Goal: Task Accomplishment & Management: Manage account settings

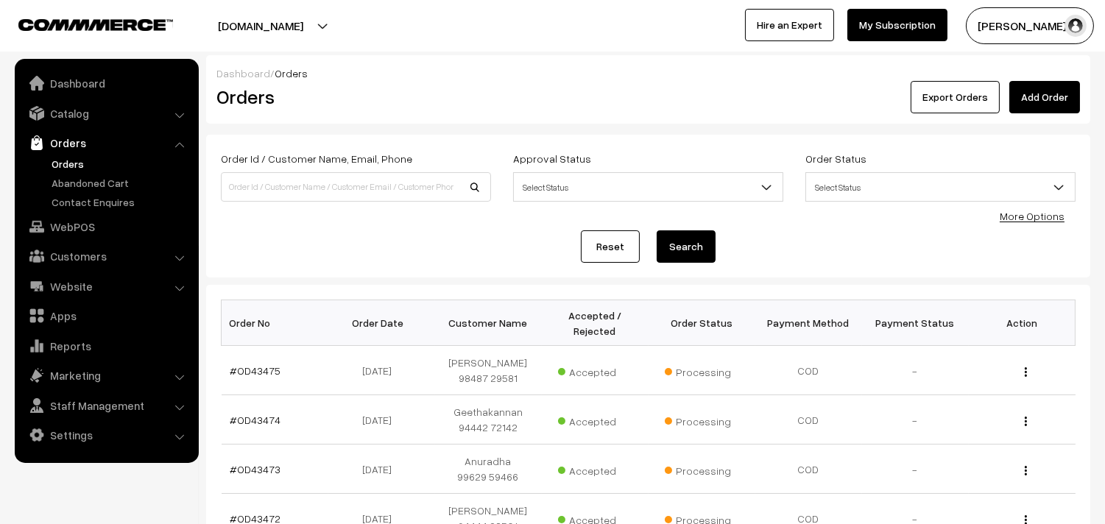
click at [74, 155] on link "Orders" at bounding box center [105, 143] width 175 height 26
click at [72, 162] on link "Orders" at bounding box center [121, 163] width 146 height 15
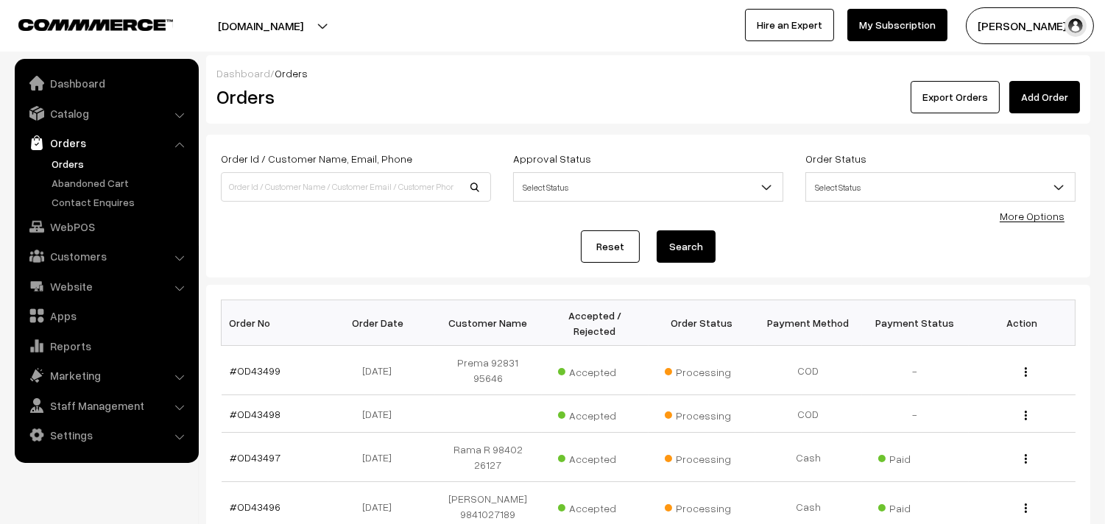
click at [57, 160] on link "Orders" at bounding box center [121, 163] width 146 height 15
click at [89, 116] on link "Catalog" at bounding box center [105, 113] width 175 height 26
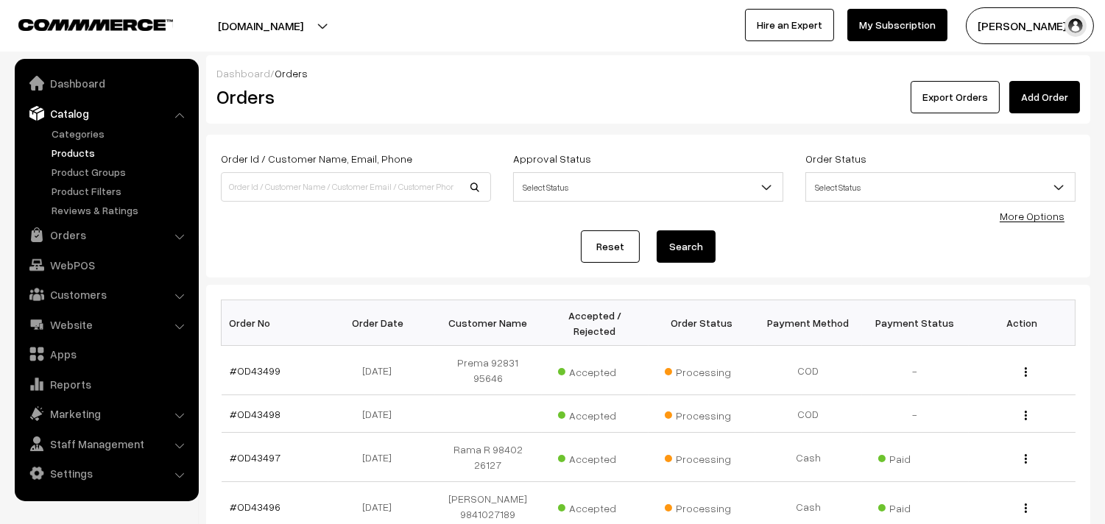
click at [85, 151] on link "Products" at bounding box center [121, 152] width 146 height 15
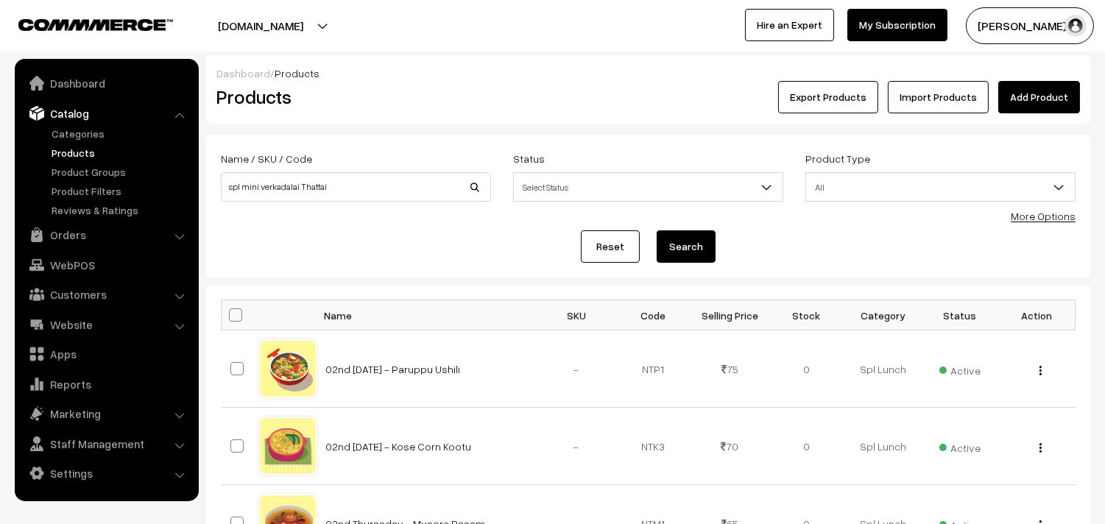
type input "spl mini verkadalai Thattai"
click at [696, 258] on button "Search" at bounding box center [686, 246] width 59 height 32
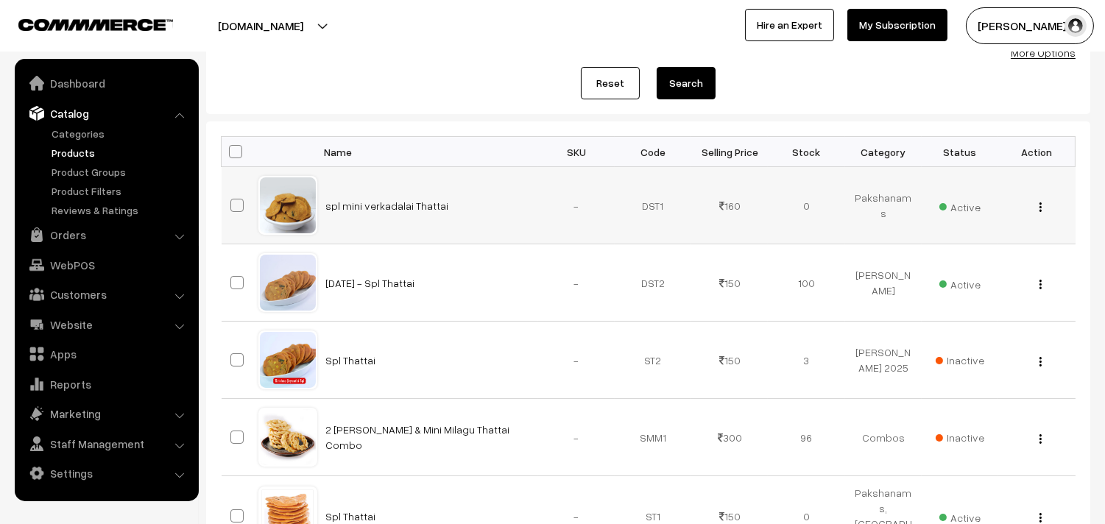
scroll to position [163, 0]
click at [1034, 203] on div "View Edit Delete" at bounding box center [1036, 205] width 59 height 15
click at [1036, 203] on div "View Edit Delete" at bounding box center [1036, 205] width 59 height 15
click at [1039, 208] on button "button" at bounding box center [1041, 207] width 4 height 12
click at [1039, 206] on img "button" at bounding box center [1040, 207] width 2 height 10
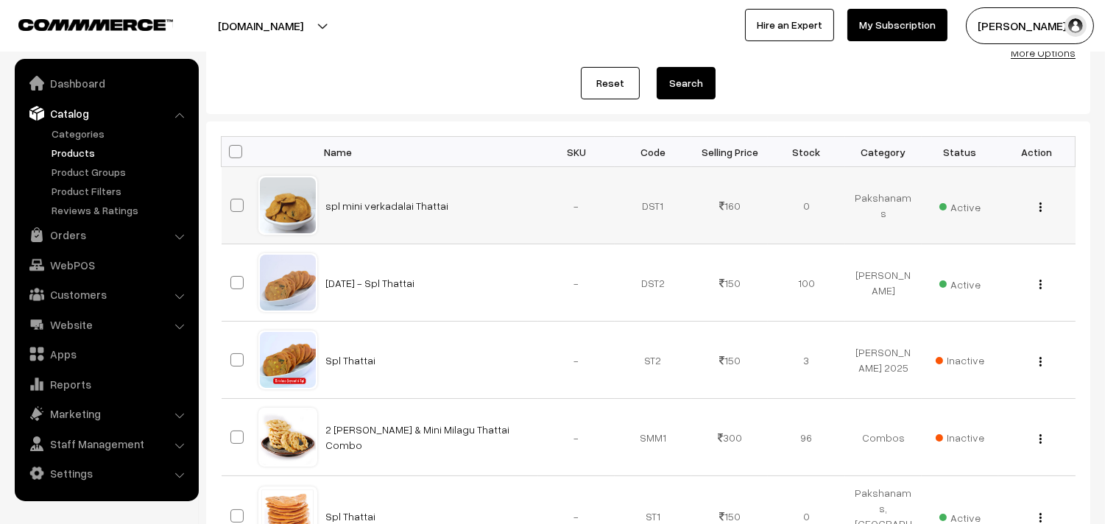
click at [1039, 202] on img "button" at bounding box center [1040, 207] width 2 height 10
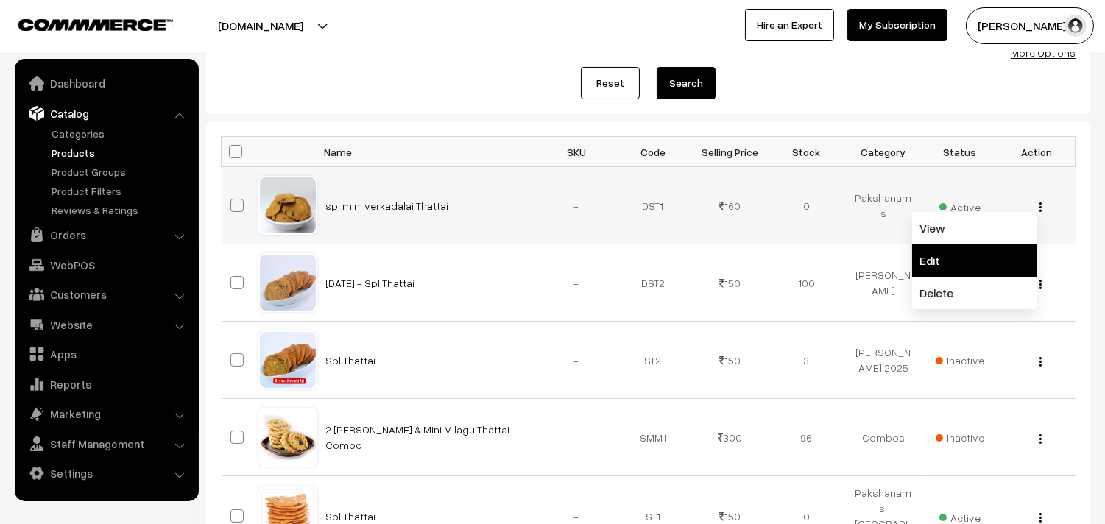
click at [963, 252] on link "Edit" at bounding box center [974, 260] width 125 height 32
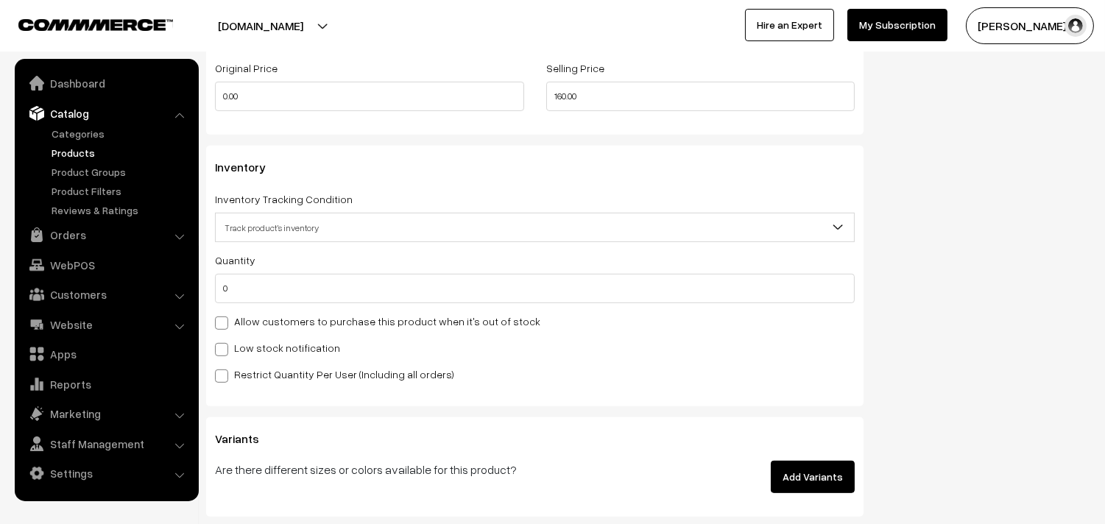
scroll to position [1472, 0]
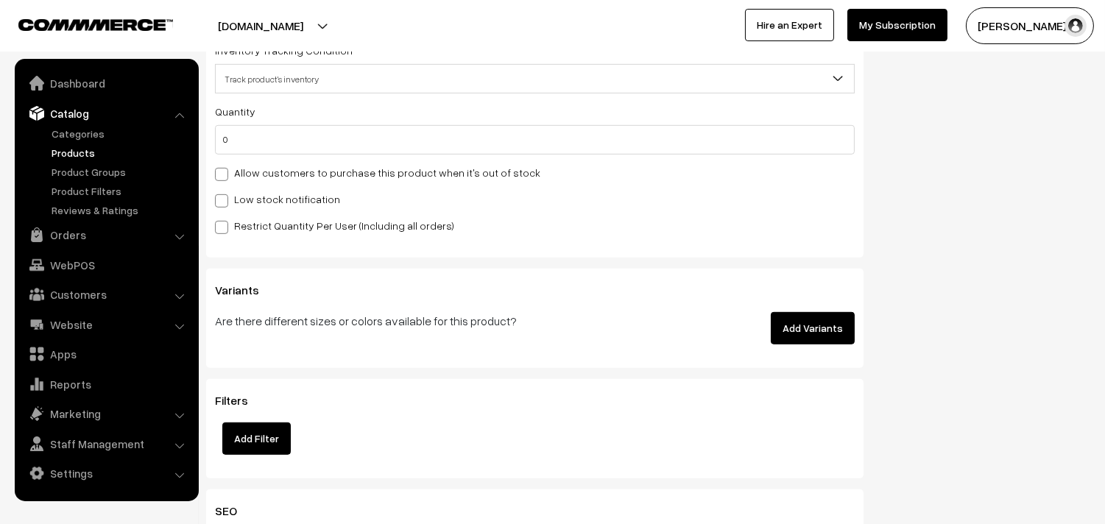
click at [298, 162] on div "Quantity 0 Adjust Quantity Adjust Set 0" at bounding box center [535, 168] width 640 height 132
drag, startPoint x: 294, startPoint y: 181, endPoint x: 332, endPoint y: 186, distance: 37.9
click at [295, 180] on label "Allow customers to purchase this product when it's out of stock" at bounding box center [377, 172] width 325 height 15
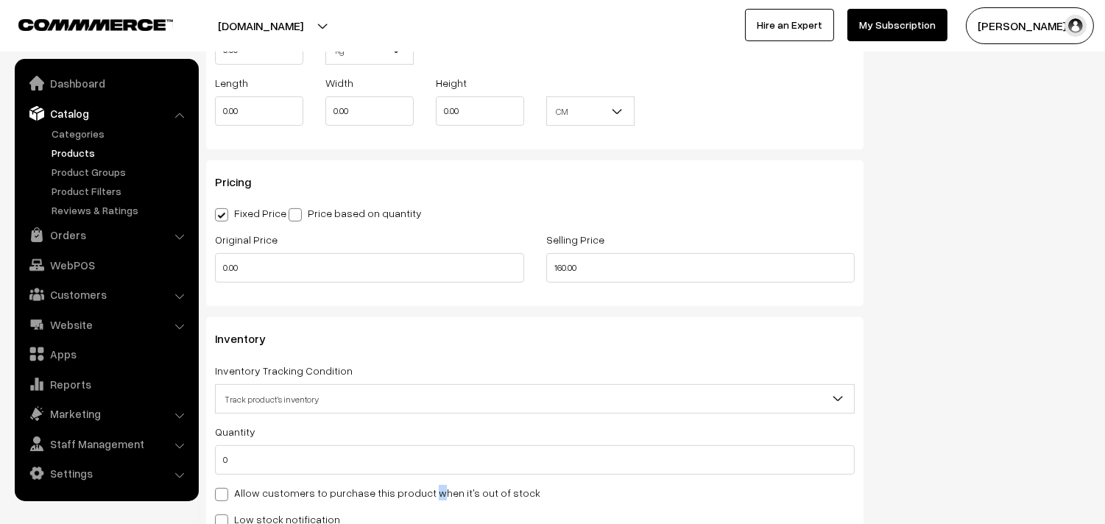
scroll to position [1226, 0]
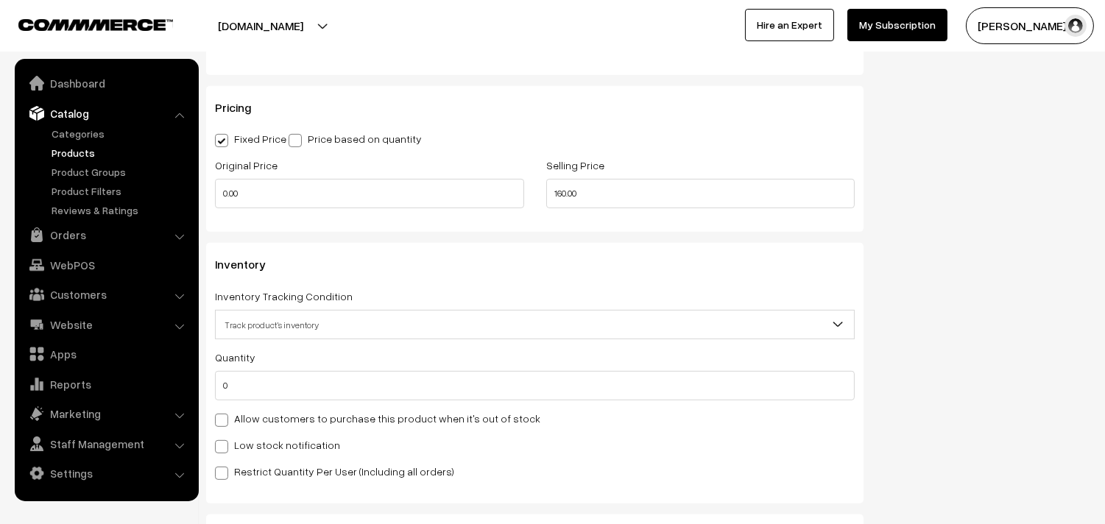
click at [300, 418] on label "Allow customers to purchase this product when it's out of stock" at bounding box center [377, 418] width 325 height 15
click at [225, 418] on input "Allow customers to purchase this product when it's out of stock" at bounding box center [220, 418] width 10 height 10
checkbox input "true"
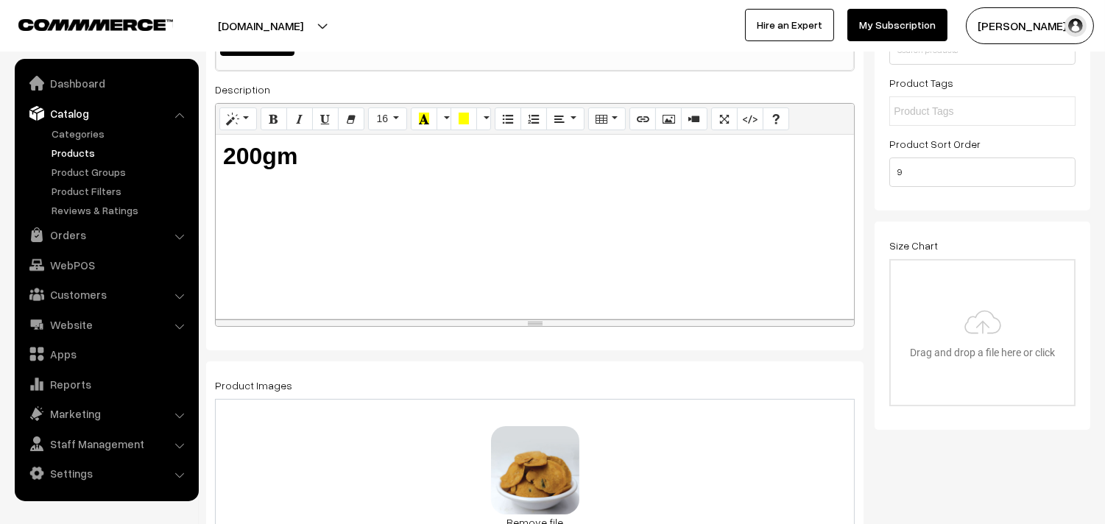
scroll to position [0, 0]
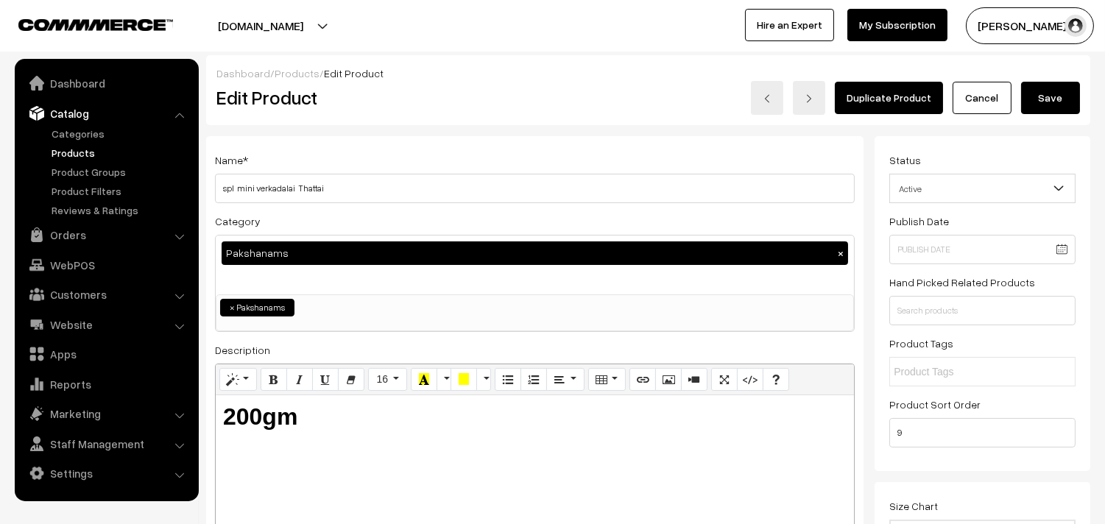
click at [1076, 88] on button "Save" at bounding box center [1050, 98] width 59 height 32
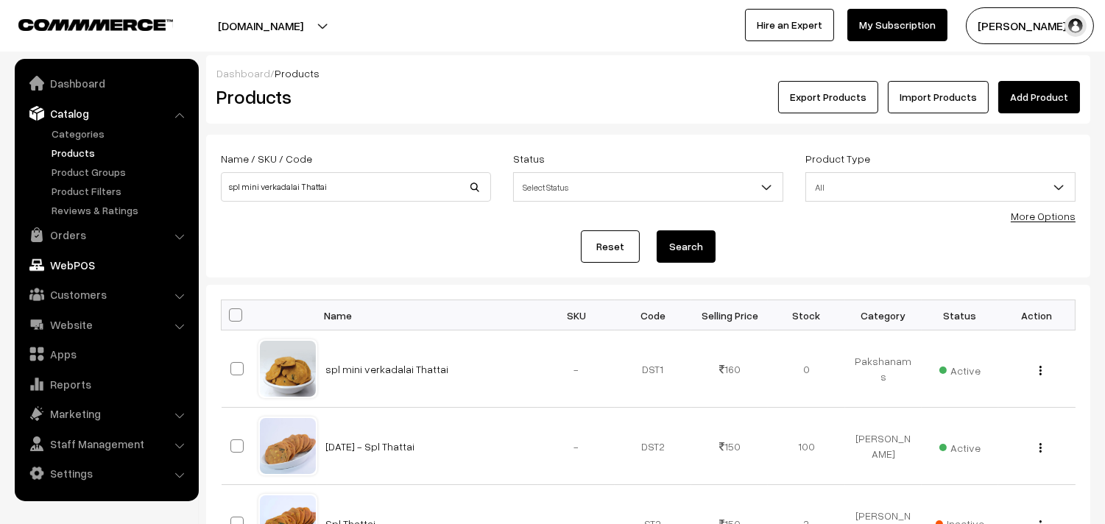
click at [71, 238] on link "Orders" at bounding box center [105, 235] width 175 height 26
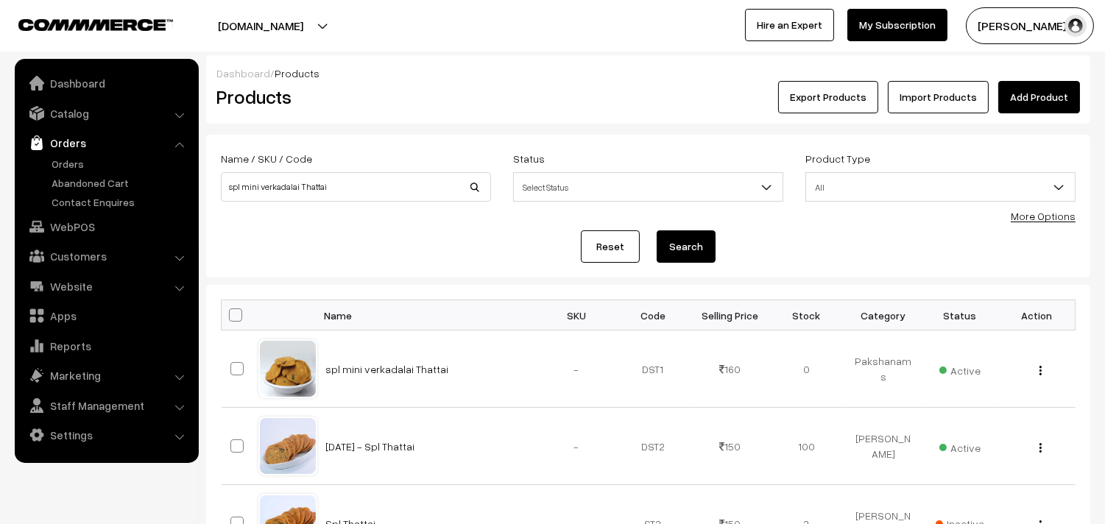
click at [67, 153] on link "Orders" at bounding box center [105, 143] width 175 height 26
click at [67, 156] on link "Orders" at bounding box center [121, 163] width 146 height 15
click at [67, 158] on link "Orders" at bounding box center [121, 163] width 146 height 15
click at [57, 160] on link "Orders" at bounding box center [121, 163] width 146 height 15
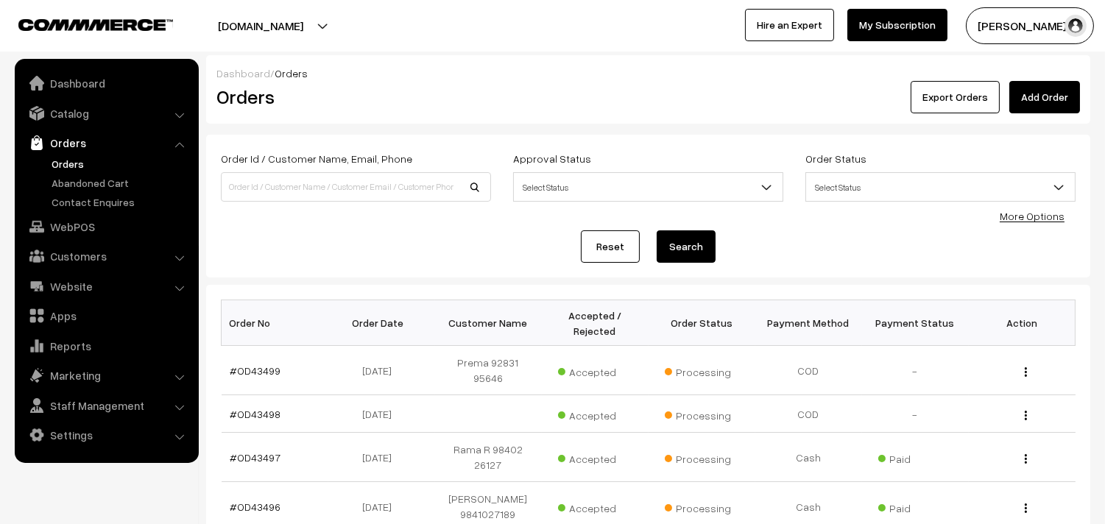
scroll to position [245, 0]
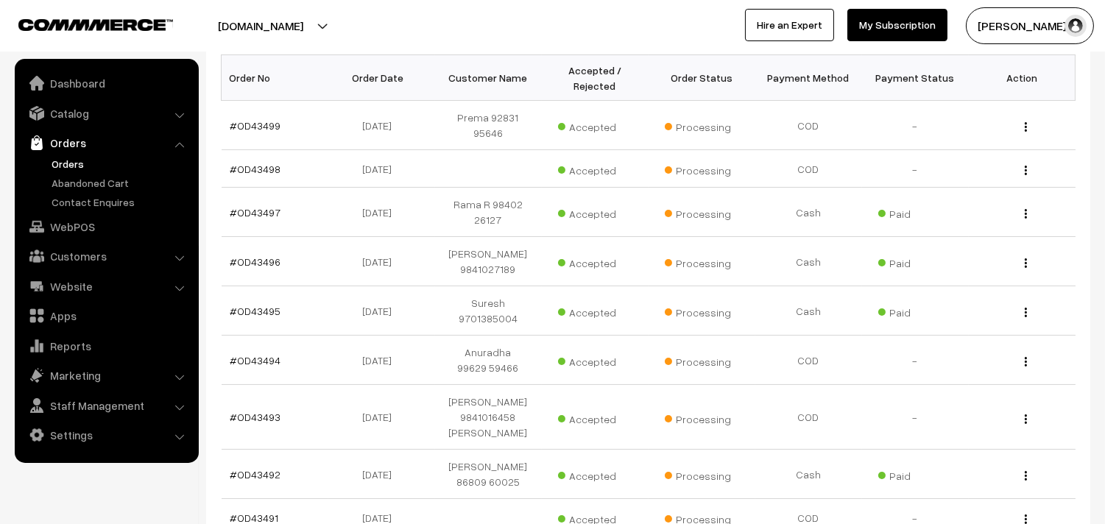
click at [74, 158] on link "Orders" at bounding box center [121, 163] width 146 height 15
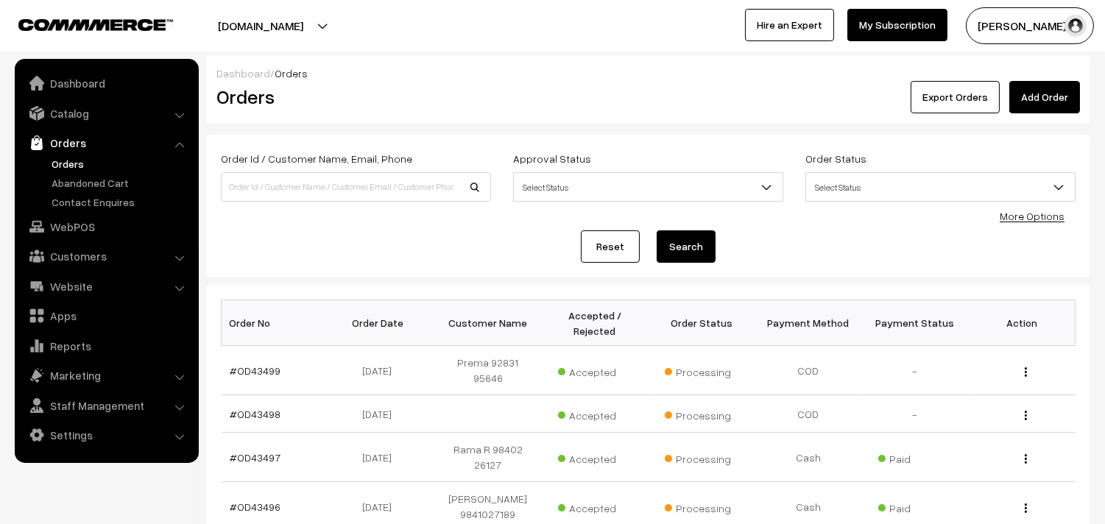
click at [64, 166] on link "Orders" at bounding box center [121, 163] width 146 height 15
